Goal: Information Seeking & Learning: Learn about a topic

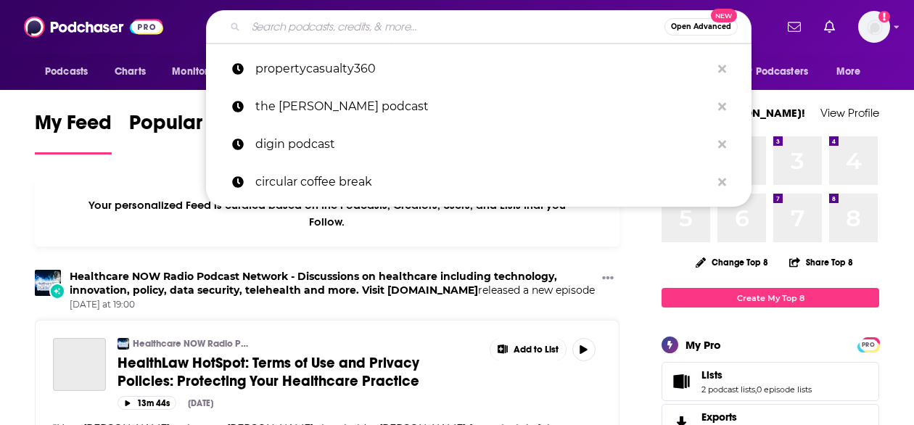
click at [396, 28] on input "Search podcasts, credits, & more..." at bounding box center [455, 26] width 418 height 23
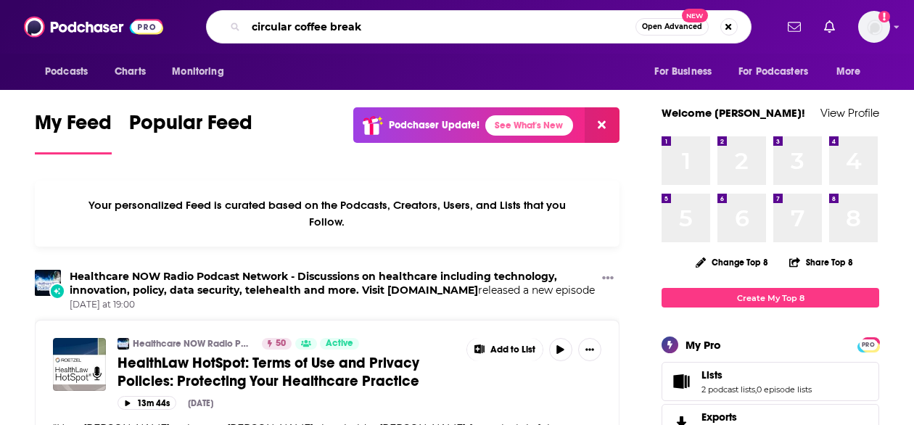
type input "circular coffee break"
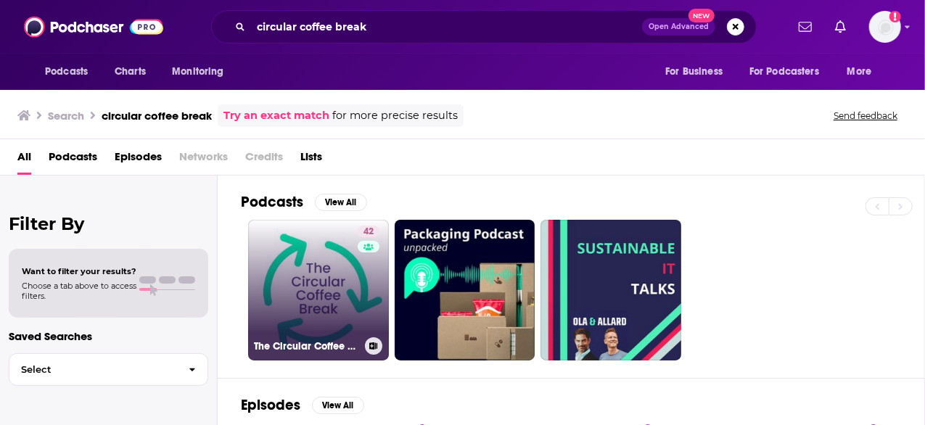
click at [298, 308] on link "42 The Circular Coffee Break" at bounding box center [318, 290] width 141 height 141
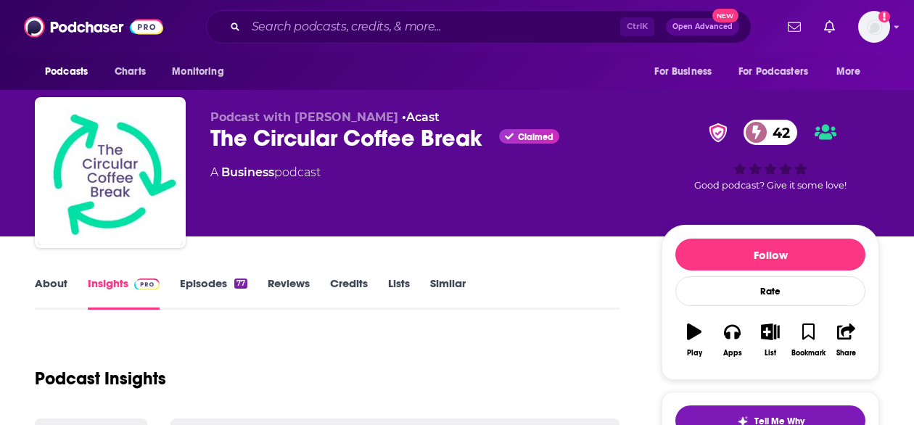
click at [204, 292] on link "Episodes 77" at bounding box center [213, 292] width 67 height 33
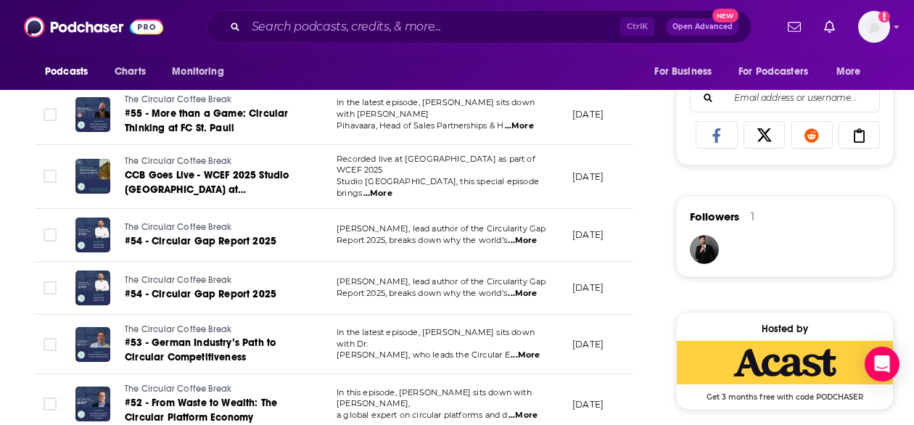
click at [251, 67] on div "Podcasts Charts Monitoring For Business For Podcasters More" at bounding box center [457, 72] width 914 height 36
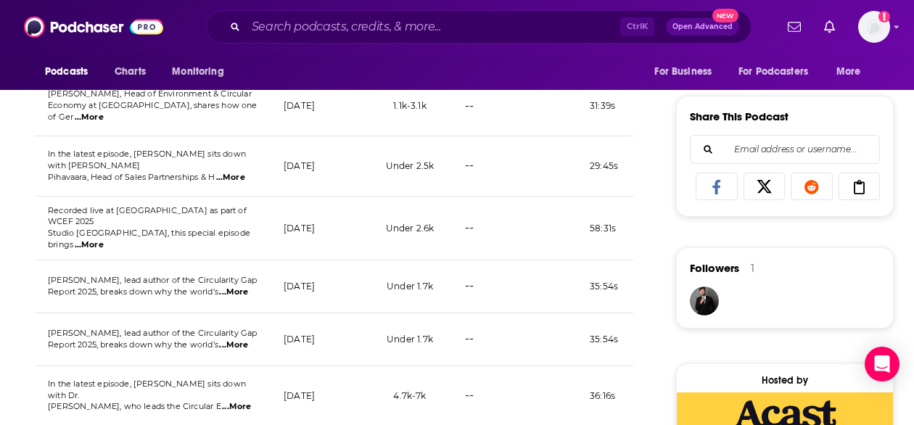
scroll to position [867, 0]
